Goal: Check status: Check status

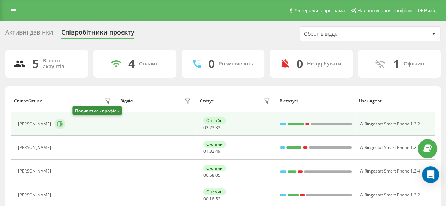
click at [65, 126] on button at bounding box center [60, 124] width 11 height 11
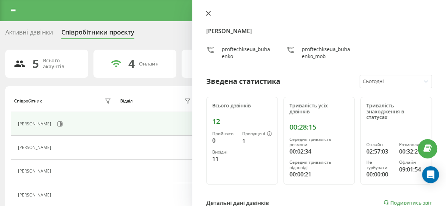
click at [206, 11] on icon at bounding box center [208, 13] width 5 height 5
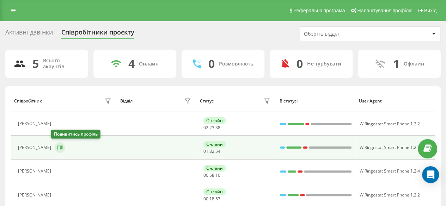
click at [57, 146] on icon at bounding box center [60, 148] width 6 height 6
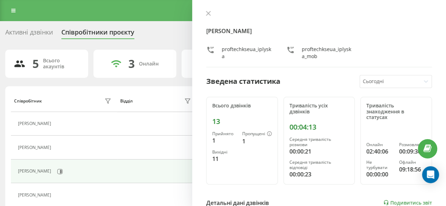
click at [204, 9] on div "Іванна Плиска proftechkseua_iplyska proftechkseua_iplyska_mob Зведена статистик…" at bounding box center [319, 103] width 254 height 206
click at [209, 17] on button at bounding box center [208, 14] width 9 height 7
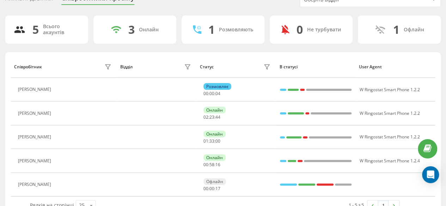
scroll to position [50, 0]
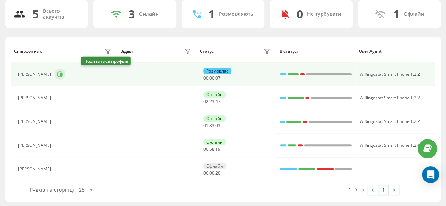
click at [65, 72] on button at bounding box center [60, 74] width 11 height 11
